Goal: Navigation & Orientation: Find specific page/section

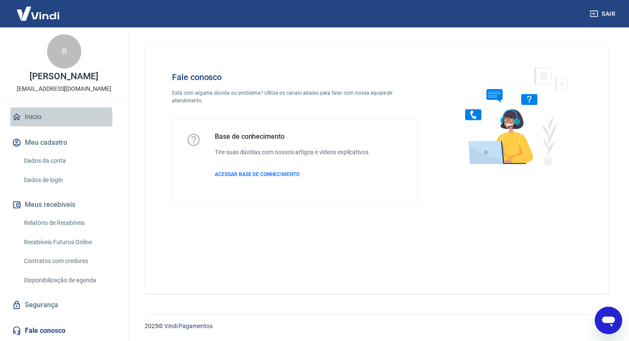
click at [39, 119] on link "Início" at bounding box center [63, 116] width 107 height 19
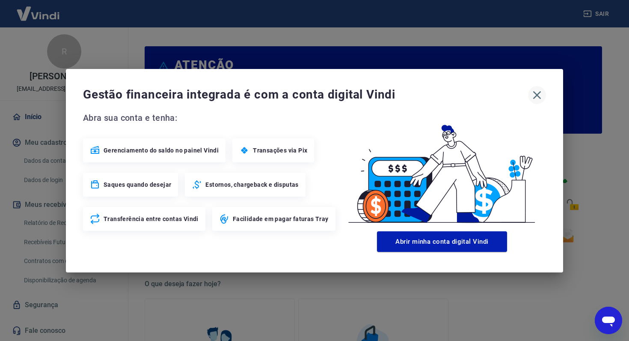
click at [537, 99] on icon "button" at bounding box center [537, 95] width 14 height 14
